Goal: Communication & Community: Answer question/provide support

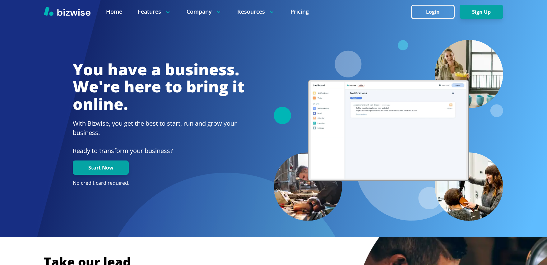
click at [432, 9] on button "Login" at bounding box center [433, 12] width 44 height 14
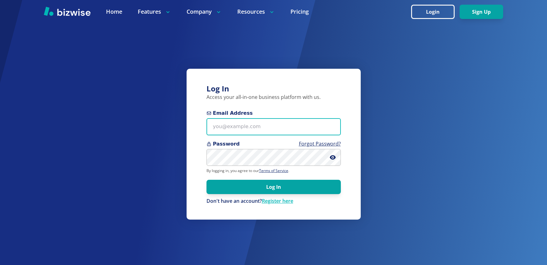
type input "[PERSON_NAME][EMAIL_ADDRESS][DOMAIN_NAME]"
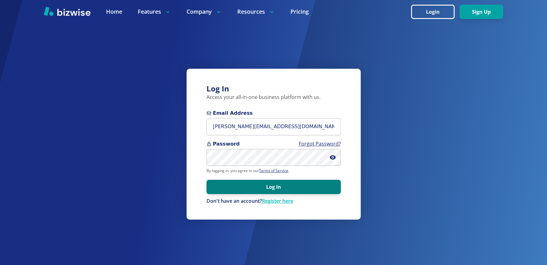
click at [288, 185] on button "Log In" at bounding box center [273, 187] width 134 height 14
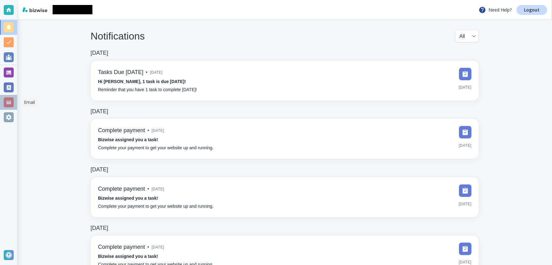
click at [4, 106] on div at bounding box center [9, 102] width 10 height 10
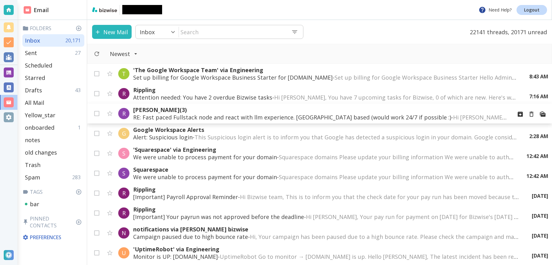
click at [197, 118] on p "RE: Fast paced Fullstack node and react with llm experience. Toronto based (wou…" at bounding box center [320, 116] width 374 height 7
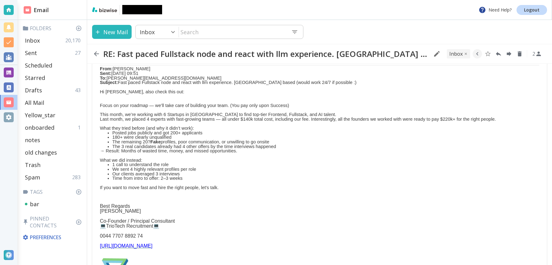
scroll to position [147, 0]
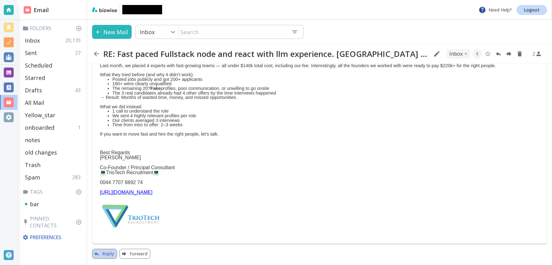
click at [99, 257] on button "Reply" at bounding box center [104, 254] width 25 height 10
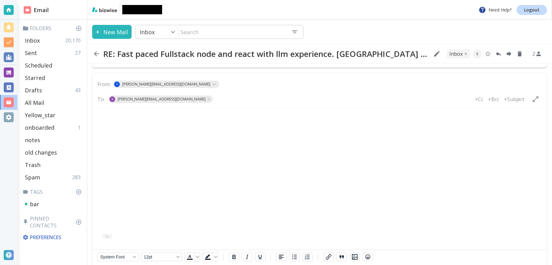
scroll to position [326, 0]
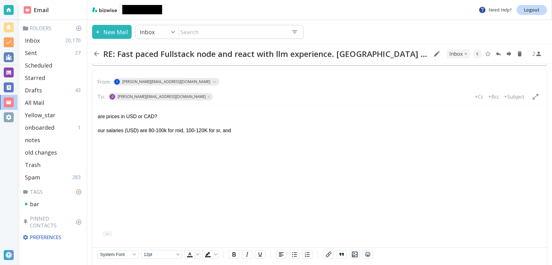
click at [193, 131] on p "our salaries (USD) are 80-100k for mid, 100-120K for sr, and" at bounding box center [319, 130] width 443 height 7
drag, startPoint x: 242, startPoint y: 129, endPoint x: 157, endPoint y: 127, distance: 84.9
click at [157, 127] on p "our salaries (USD) are 80-100k for mid, 110-130K for sr, and 150-170K for staff…" at bounding box center [319, 130] width 443 height 7
click at [332, 135] on html "are prices in USD or CAD? our salaries (USD) are 80-100k for mid, 110-130K for …" at bounding box center [319, 122] width 454 height 33
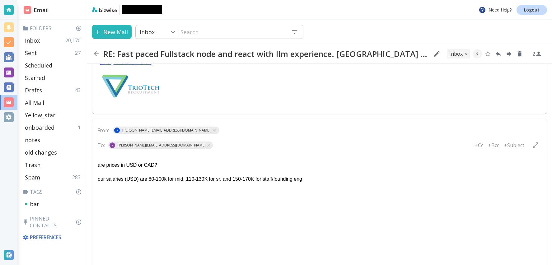
scroll to position [351, 0]
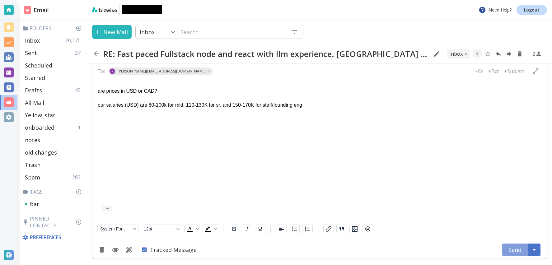
click at [502, 255] on button "Send" at bounding box center [515, 249] width 26 height 12
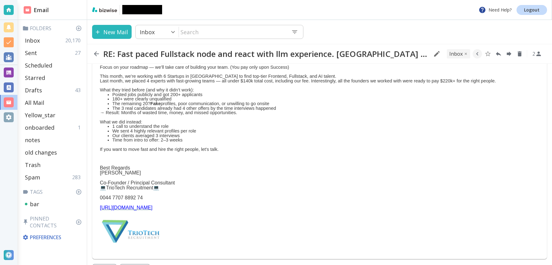
scroll to position [147, 0]
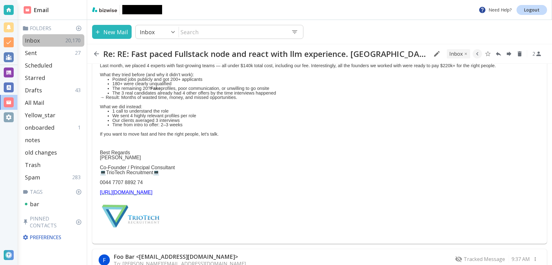
click at [36, 37] on p "Inbox" at bounding box center [32, 40] width 15 height 7
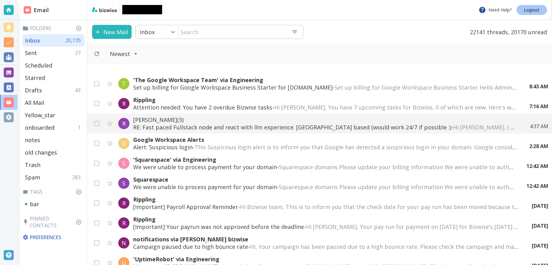
click at [533, 9] on p "Logout" at bounding box center [532, 10] width 16 height 4
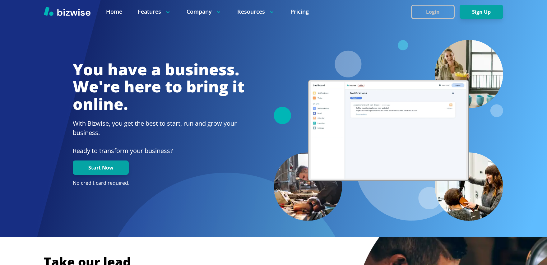
click at [428, 5] on button "Login" at bounding box center [433, 12] width 44 height 14
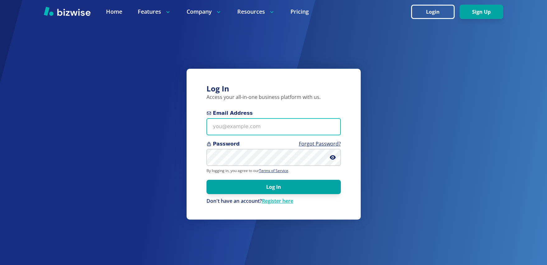
type input "[PERSON_NAME][EMAIL_ADDRESS][DOMAIN_NAME]"
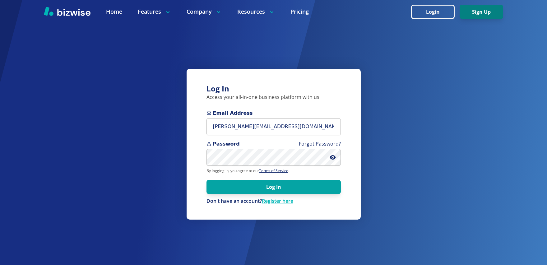
click at [483, 9] on button "Sign Up" at bounding box center [482, 12] width 44 height 14
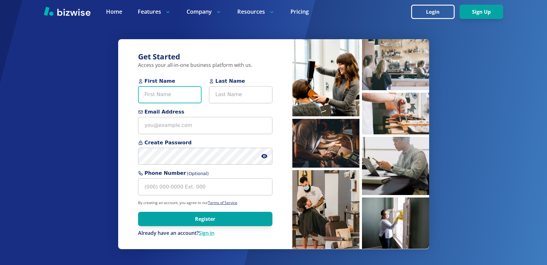
click at [186, 90] on body "Home Features Company Resources Pricing Login Sign Up Home Features Company Res…" at bounding box center [273, 204] width 547 height 408
type input "antonio"
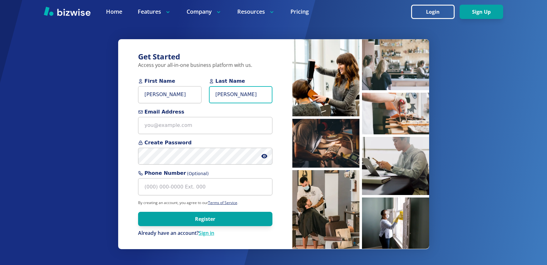
type input "clarke"
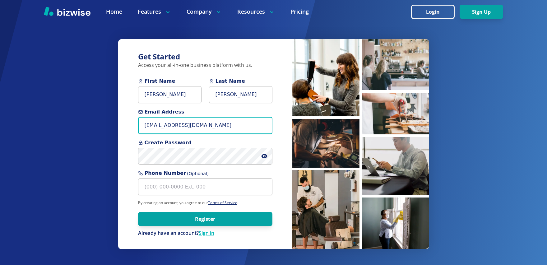
type input "antonio+agency@bizwise.com"
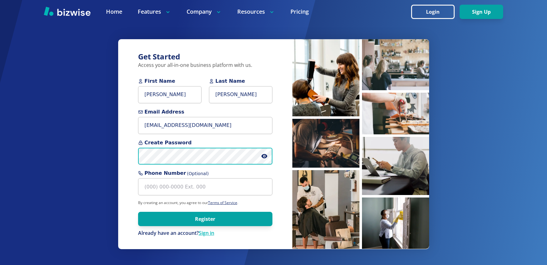
click at [138, 212] on button "Register" at bounding box center [205, 219] width 134 height 14
